Goal: Information Seeking & Learning: Learn about a topic

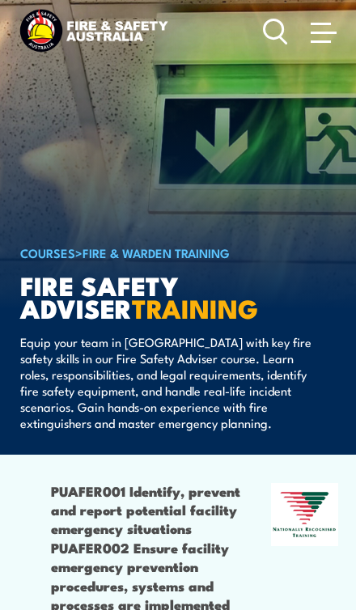
click at [323, 36] on span at bounding box center [324, 32] width 26 height 18
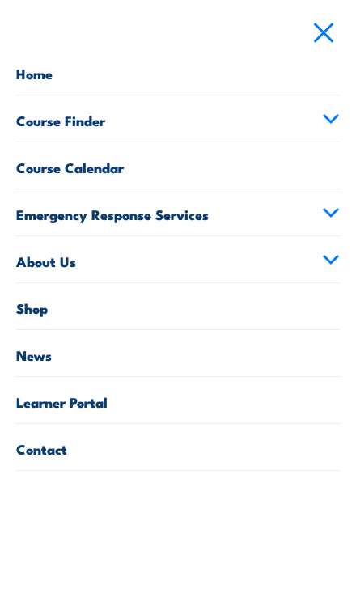
click at [319, 127] on link "Course Finder" at bounding box center [178, 118] width 324 height 46
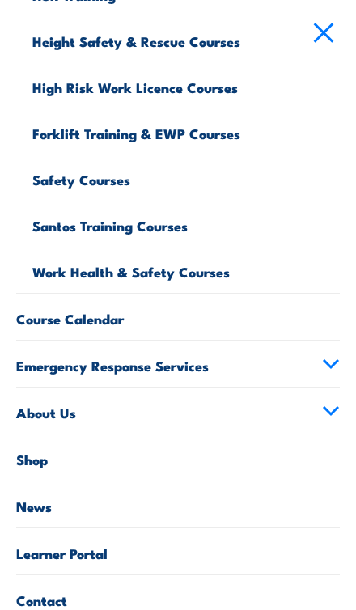
scroll to position [613, 0]
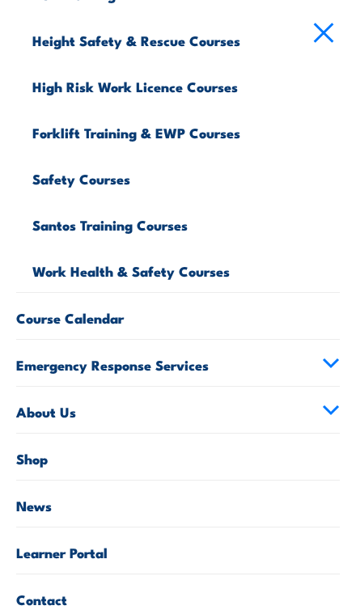
click at [311, 363] on link "Emergency Response Services" at bounding box center [178, 363] width 324 height 46
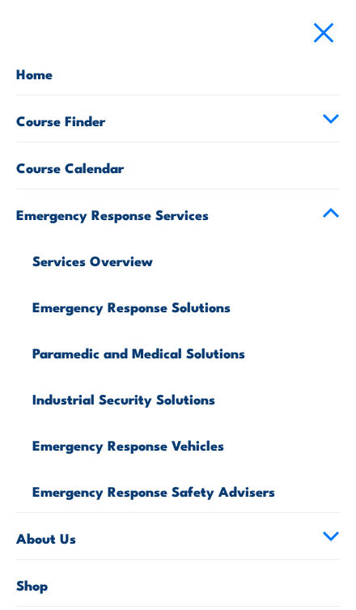
scroll to position [0, 0]
click at [320, 226] on link "Emergency Response Services" at bounding box center [178, 212] width 324 height 46
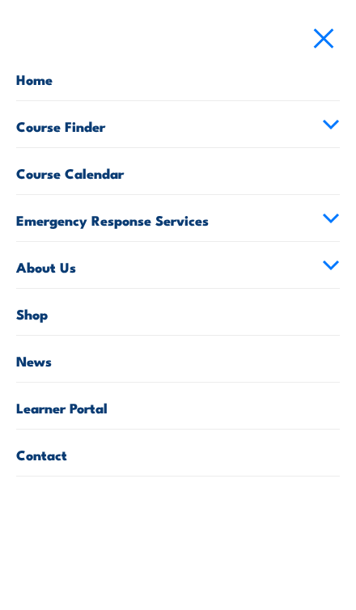
click at [325, 124] on icon at bounding box center [331, 118] width 18 height 11
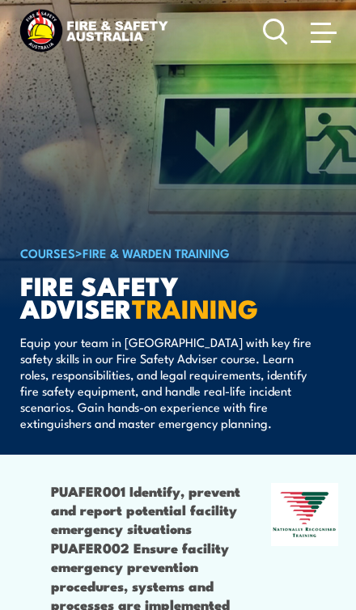
click at [326, 30] on span at bounding box center [324, 32] width 26 height 18
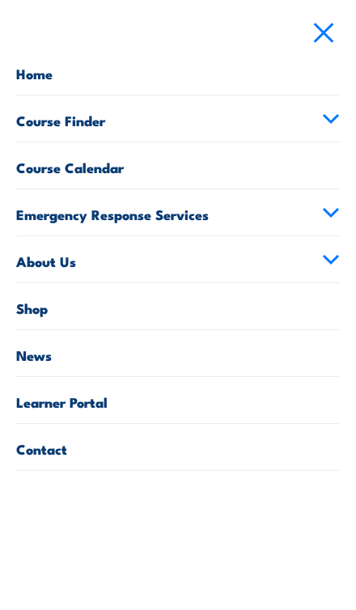
click at [337, 102] on link "Course Finder" at bounding box center [178, 118] width 324 height 46
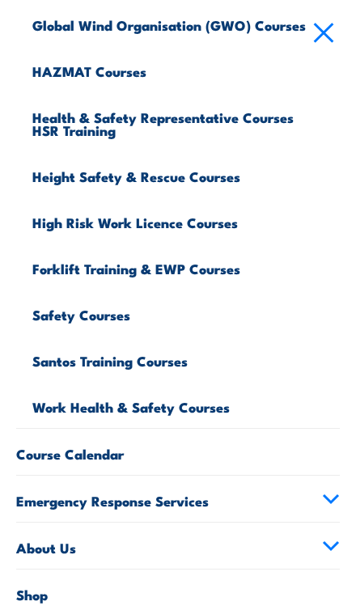
scroll to position [474, 0]
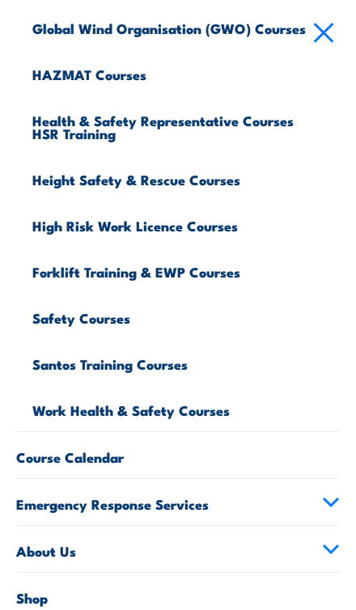
click at [193, 413] on link "Work Health & Safety Courses" at bounding box center [185, 408] width 307 height 46
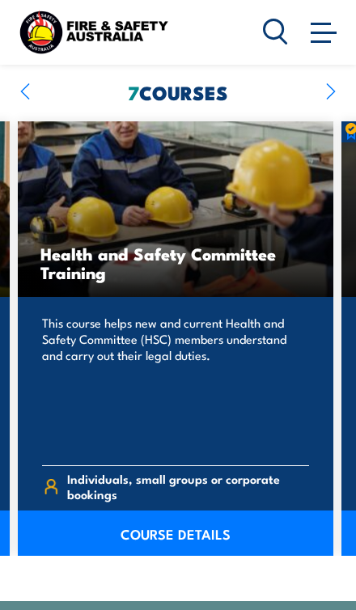
scroll to position [1342, 0]
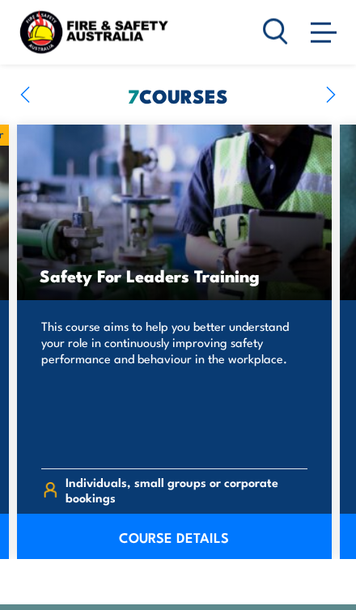
click at [210, 514] on link "COURSE DETAILS" at bounding box center [174, 536] width 315 height 45
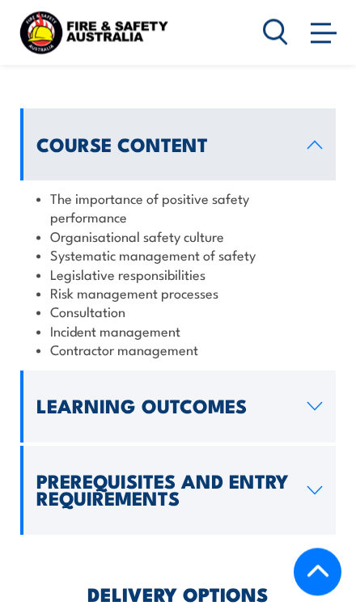
click at [259, 387] on link "Learning Outcomes" at bounding box center [177, 407] width 315 height 72
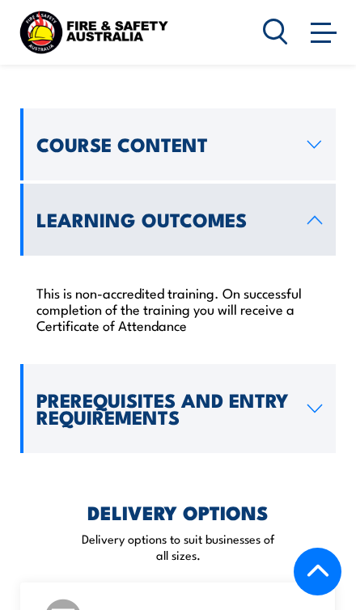
click at [322, 215] on icon at bounding box center [315, 220] width 16 height 10
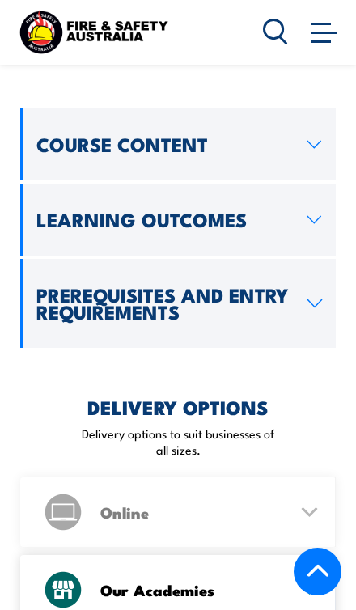
click at [316, 150] on link "Course Content" at bounding box center [177, 144] width 315 height 72
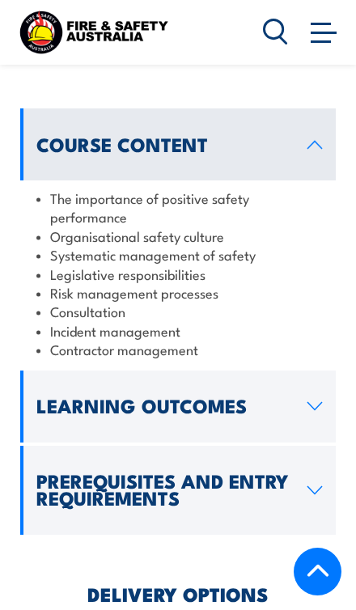
click at [333, 156] on link "Course Content" at bounding box center [177, 144] width 315 height 72
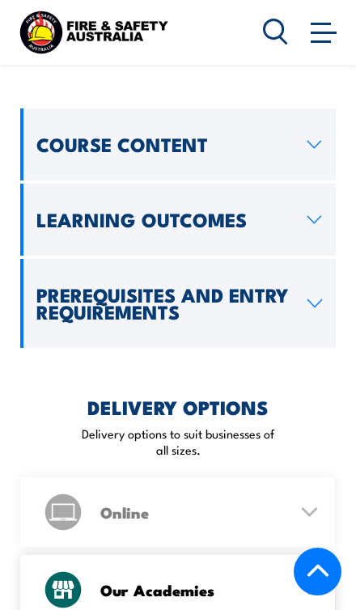
click at [289, 286] on h2 "Prerequisites and Entry Requirements" at bounding box center [165, 303] width 259 height 34
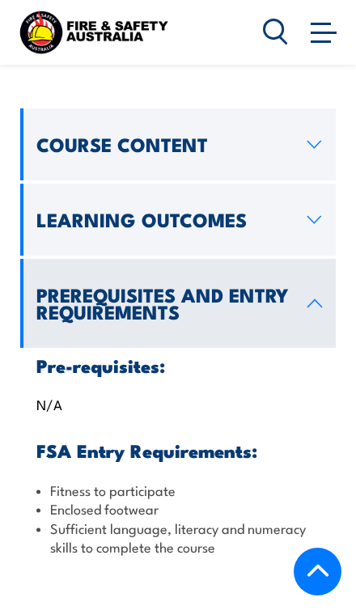
click at [278, 259] on link "Prerequisites and Entry Requirements" at bounding box center [177, 303] width 315 height 89
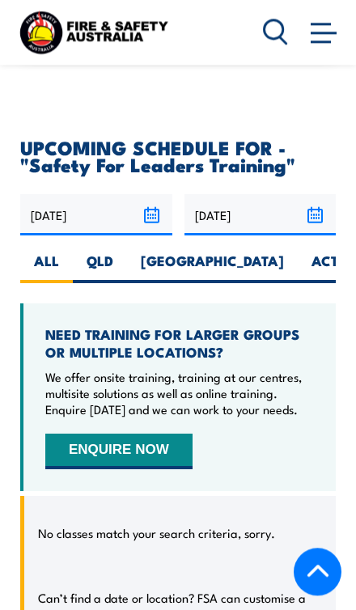
scroll to position [2499, 0]
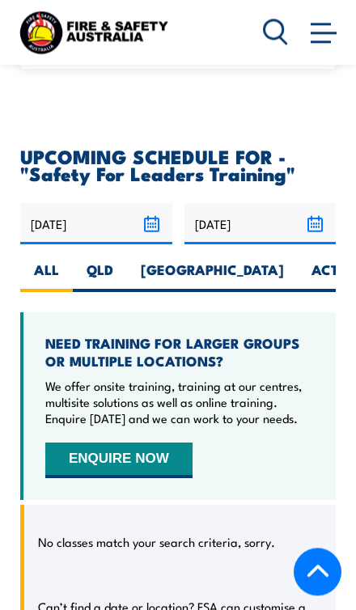
click at [112, 260] on label "QLD" at bounding box center [100, 276] width 54 height 32
click at [113, 260] on input "QLD" at bounding box center [118, 265] width 11 height 11
radio input "true"
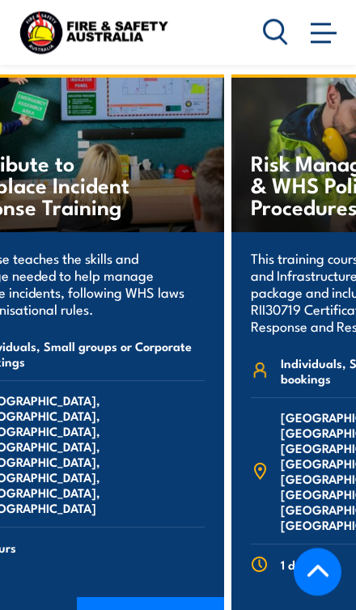
scroll to position [3451, 0]
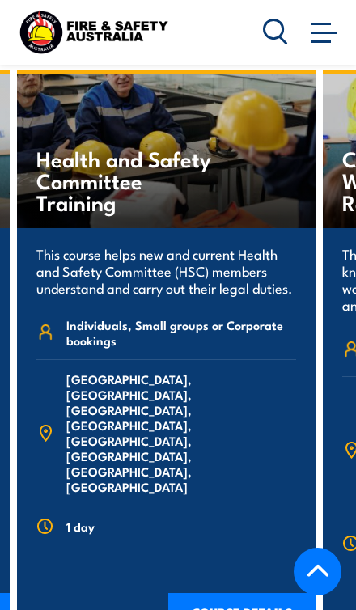
click at [67, 47] on img at bounding box center [93, 31] width 155 height 51
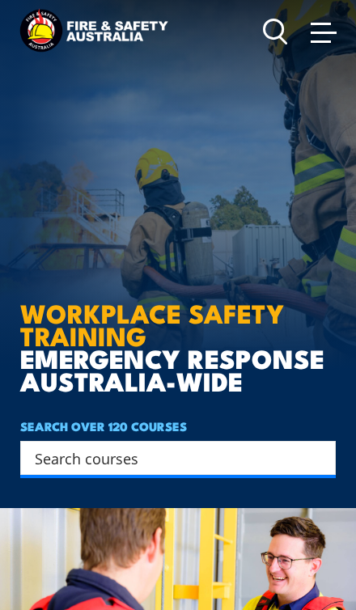
click at [286, 36] on icon at bounding box center [275, 32] width 25 height 28
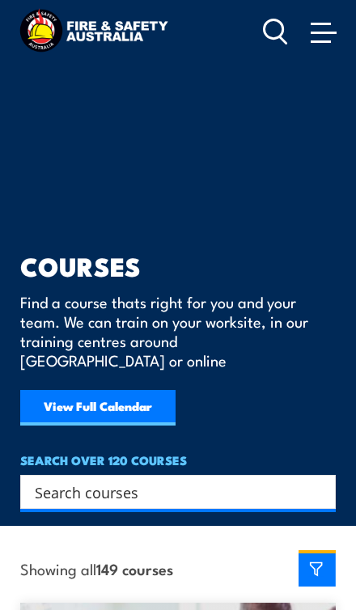
click at [178, 482] on input "Search input" at bounding box center [167, 492] width 265 height 24
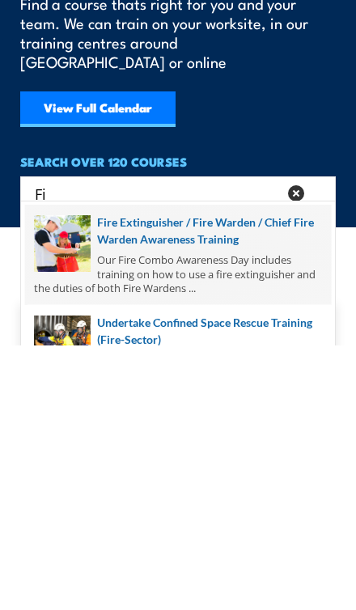
type input "Fi"
click at [235, 469] on span at bounding box center [178, 519] width 306 height 100
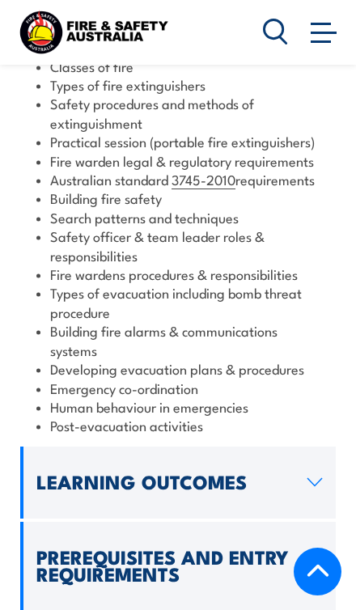
scroll to position [1640, 0]
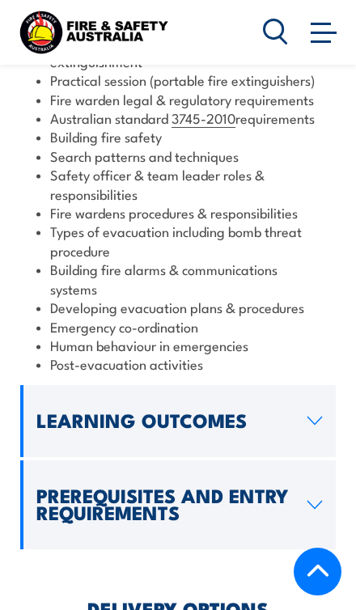
click at [261, 385] on link "Learning Outcomes" at bounding box center [177, 421] width 315 height 72
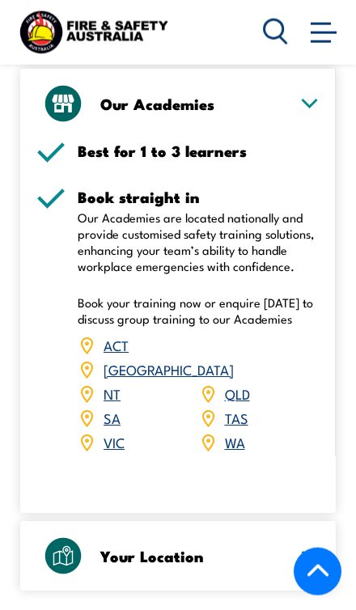
scroll to position [1983, 0]
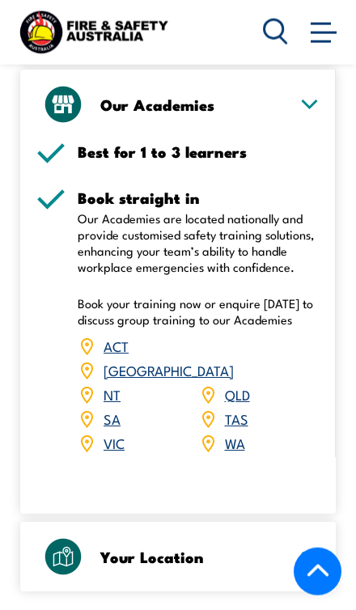
click at [247, 384] on link "QLD" at bounding box center [237, 393] width 25 height 19
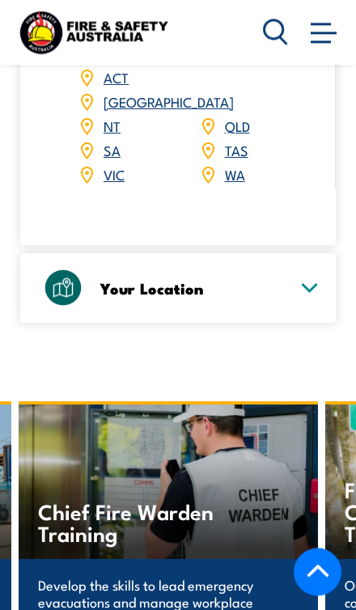
click at [290, 253] on div "Your Location" at bounding box center [177, 288] width 283 height 70
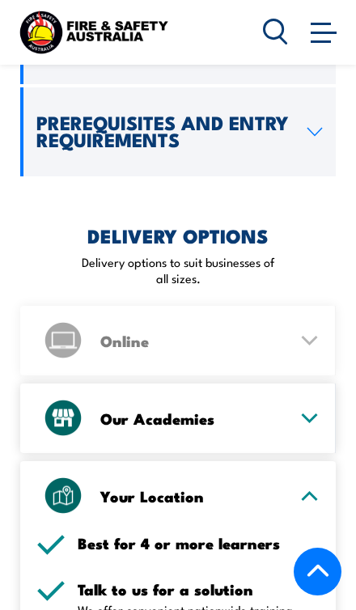
scroll to position [2009, 0]
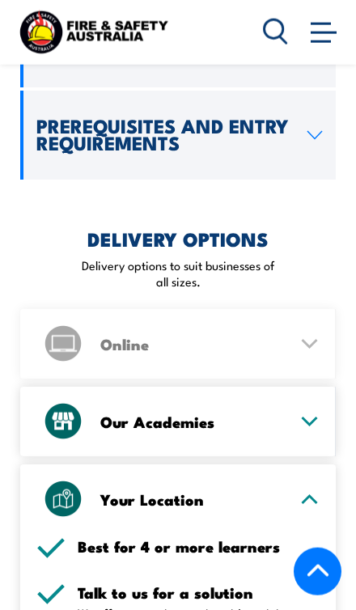
click at [304, 416] on icon at bounding box center [309, 421] width 20 height 11
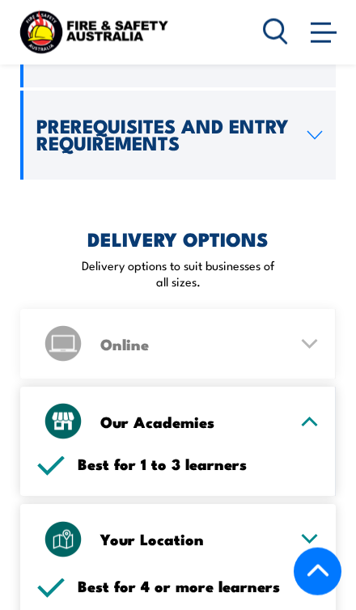
scroll to position [2010, 0]
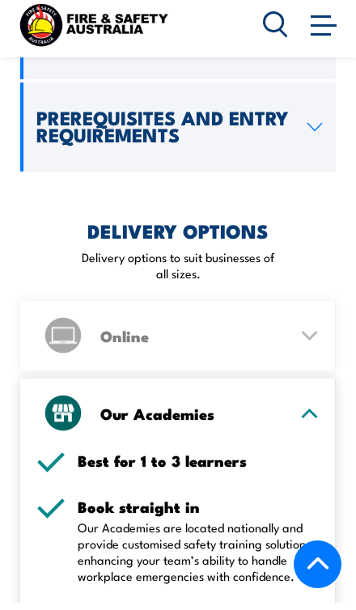
click at [303, 386] on div "Our Academies" at bounding box center [177, 421] width 283 height 70
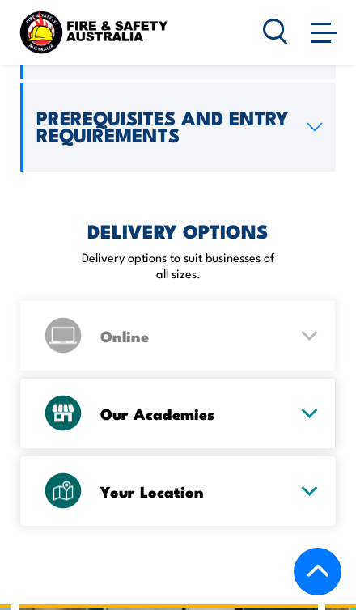
click at [313, 379] on div "Our Academies" at bounding box center [177, 414] width 283 height 70
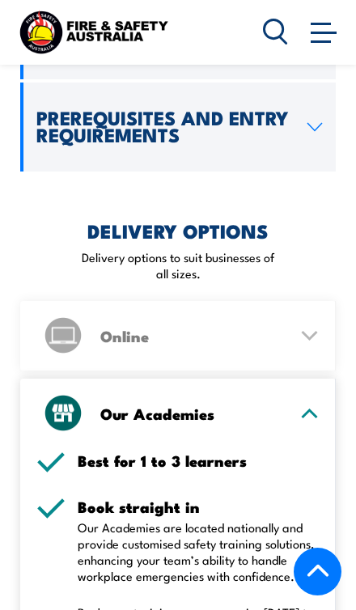
click at [309, 408] on icon at bounding box center [309, 413] width 20 height 11
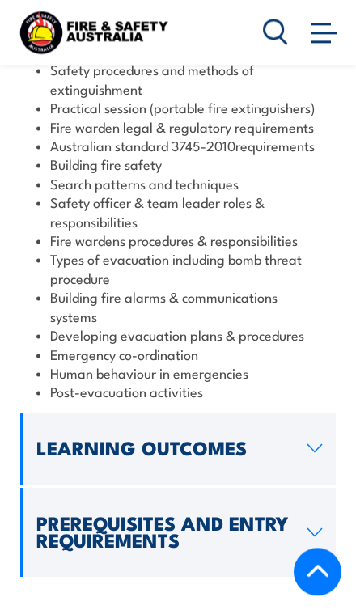
scroll to position [1612, 0]
click at [255, 515] on h2 "Prerequisites and Entry Requirements" at bounding box center [165, 532] width 259 height 34
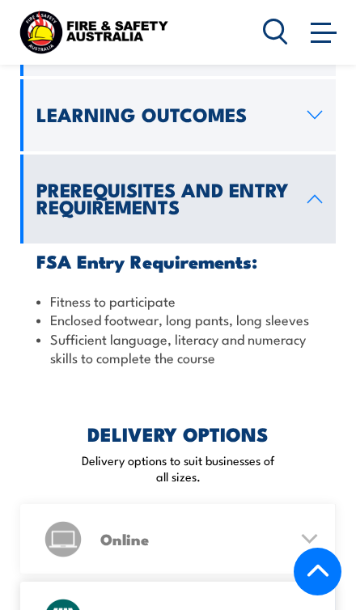
scroll to position [1512, 0]
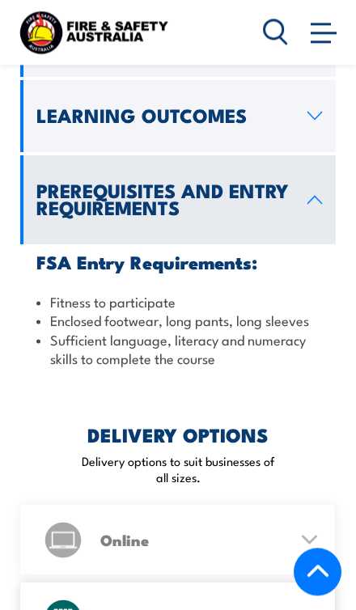
click at [337, 29] on link at bounding box center [323, 31] width 32 height 32
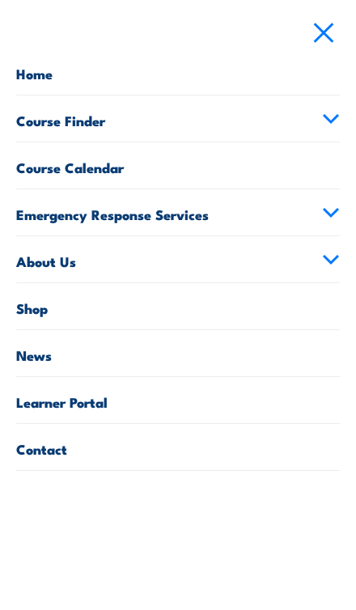
click at [323, 121] on icon at bounding box center [331, 118] width 18 height 11
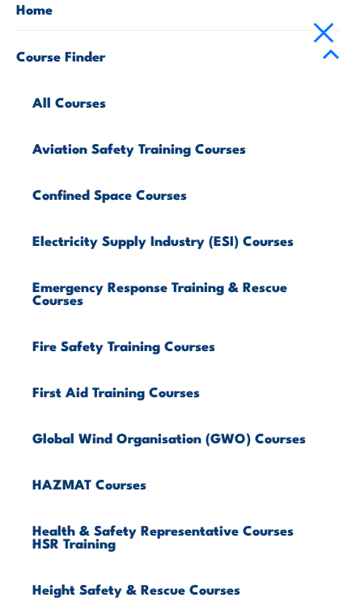
scroll to position [66, 0]
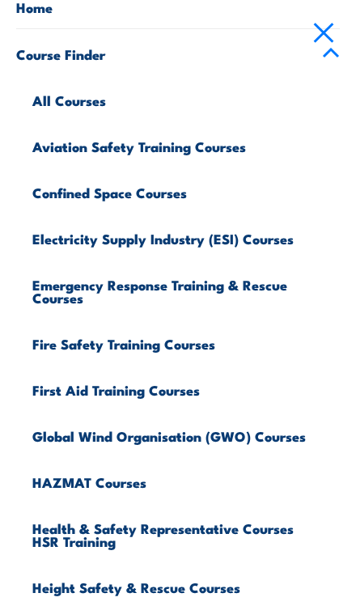
click at [184, 345] on link "Fire Safety Training Courses" at bounding box center [185, 342] width 307 height 46
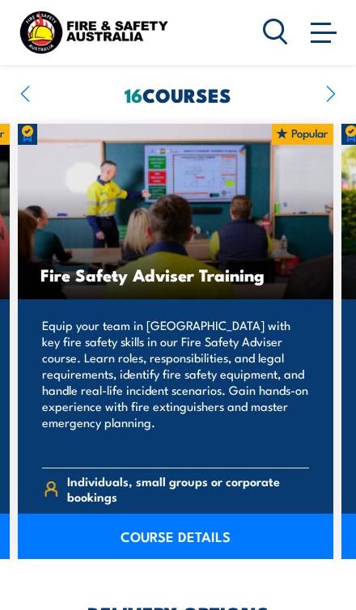
scroll to position [1343, 0]
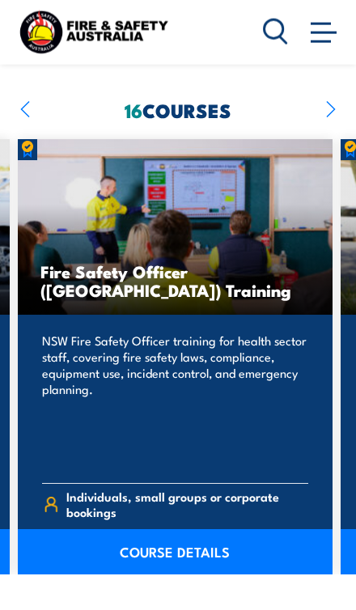
click at [225, 332] on p "NSW Fire Safety Officer training for health sector staff, covering fire safety …" at bounding box center [175, 401] width 267 height 138
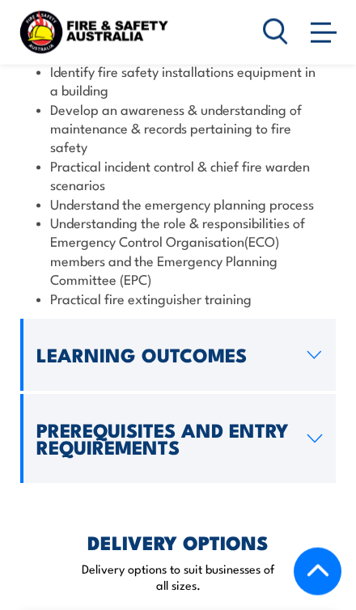
scroll to position [2073, 0]
click at [298, 339] on link "Learning Outcomes" at bounding box center [177, 355] width 315 height 72
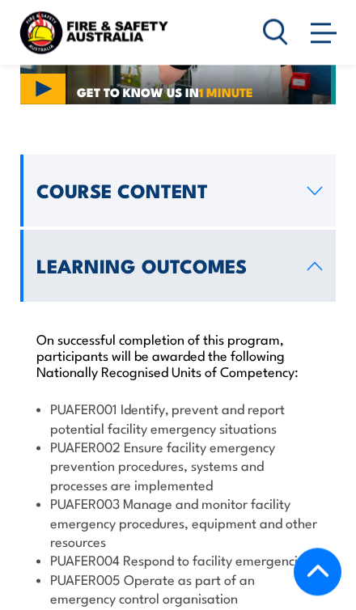
click at [294, 247] on link "Learning Outcomes" at bounding box center [177, 266] width 315 height 72
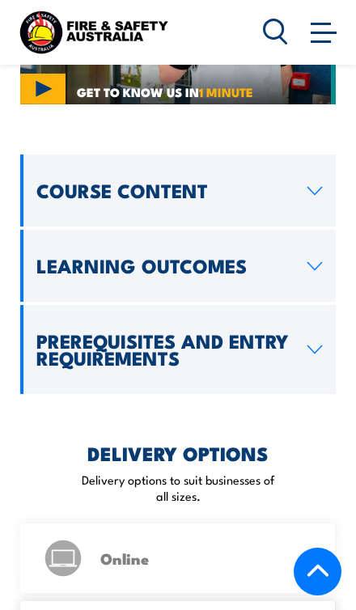
click at [301, 322] on link "Prerequisites and Entry Requirements" at bounding box center [177, 349] width 315 height 89
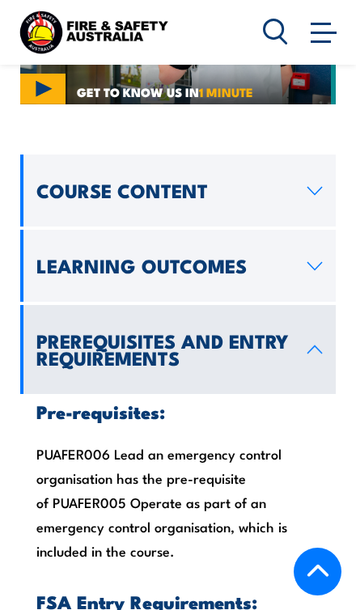
click at [303, 316] on link "Prerequisites and Entry Requirements" at bounding box center [177, 349] width 315 height 89
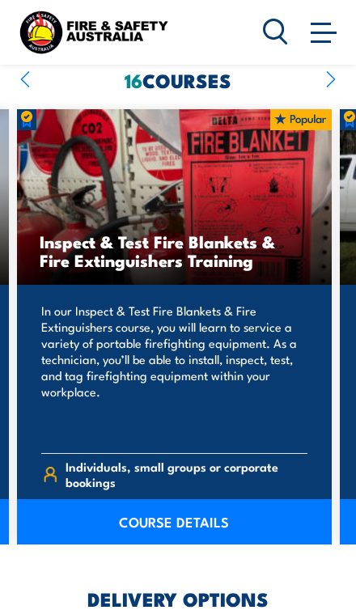
click at [192, 519] on link "COURSE DETAILS" at bounding box center [174, 521] width 315 height 45
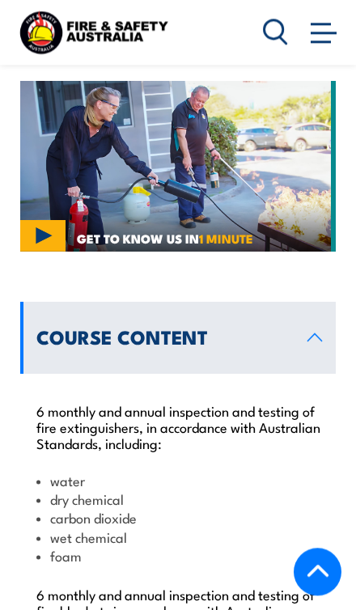
scroll to position [1614, 0]
